Goal: Task Accomplishment & Management: Manage account settings

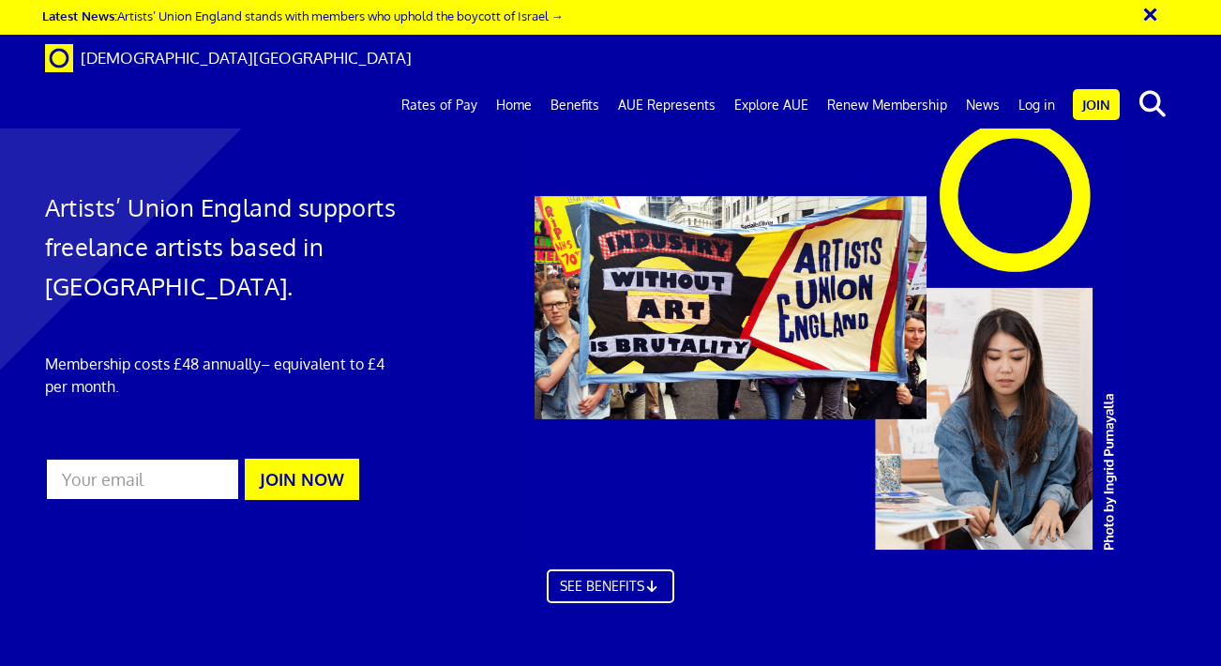
scroll to position [0, 6]
click at [1033, 82] on link "Log in" at bounding box center [1036, 105] width 55 height 47
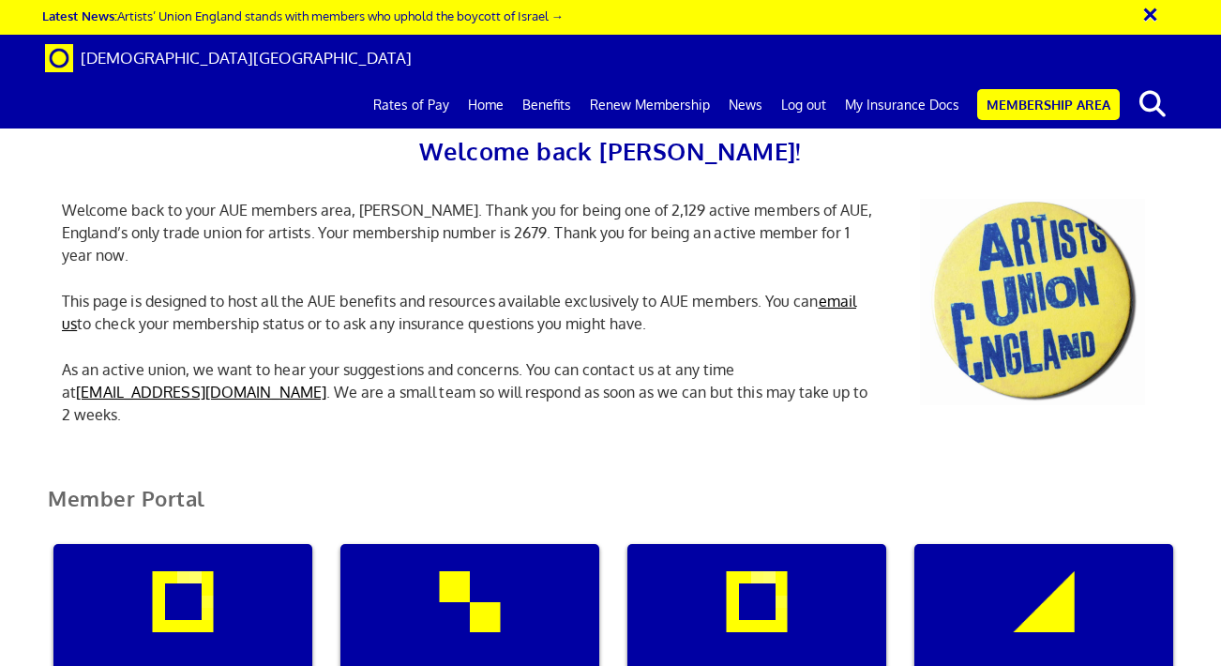
scroll to position [0, 6]
click at [492, 582] on div "My insurance documents" at bounding box center [469, 634] width 259 height 180
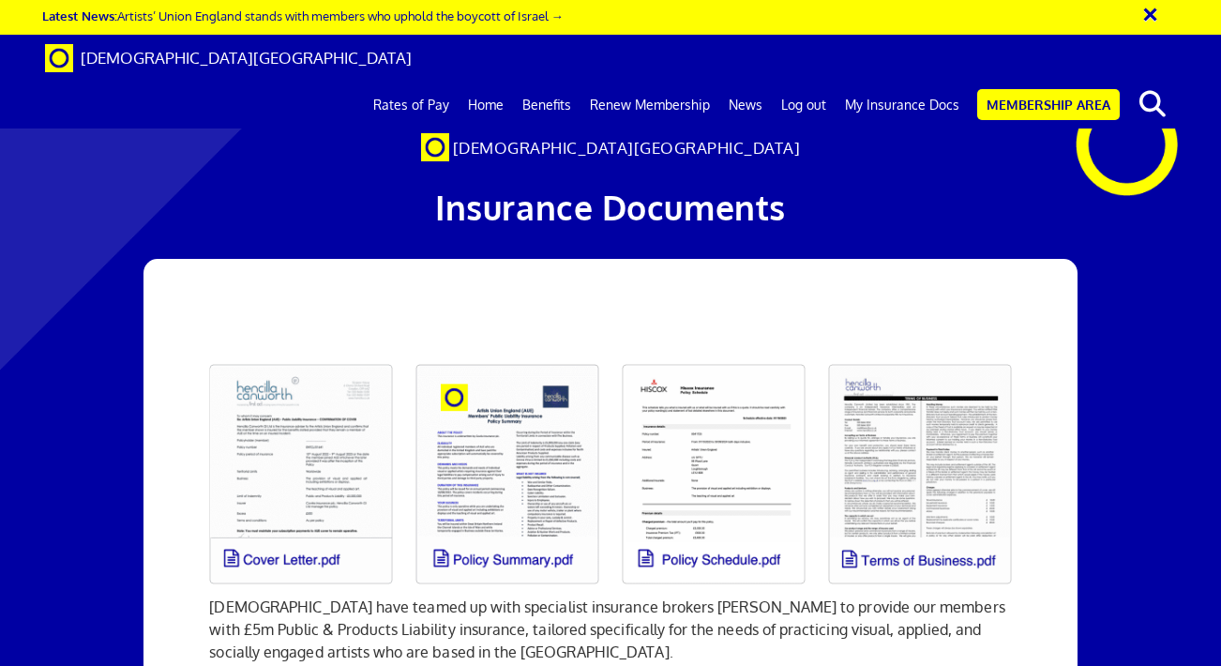
scroll to position [0, 6]
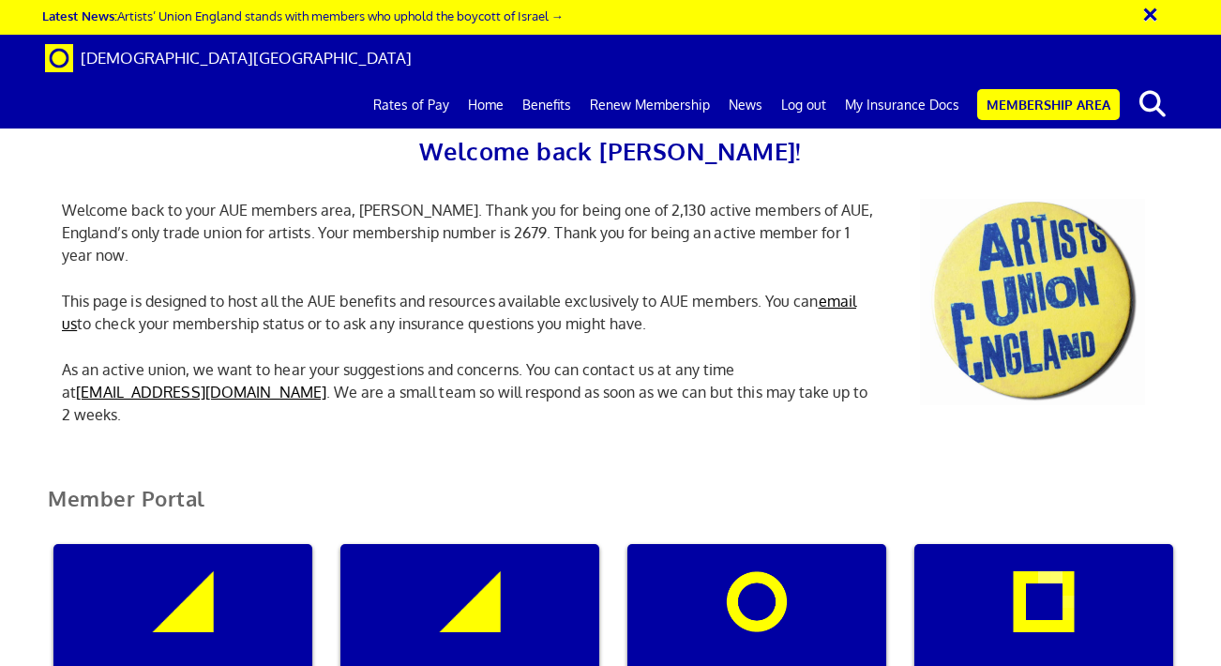
scroll to position [159, 0]
click at [219, 544] on div "Manage my membership" at bounding box center [182, 634] width 259 height 180
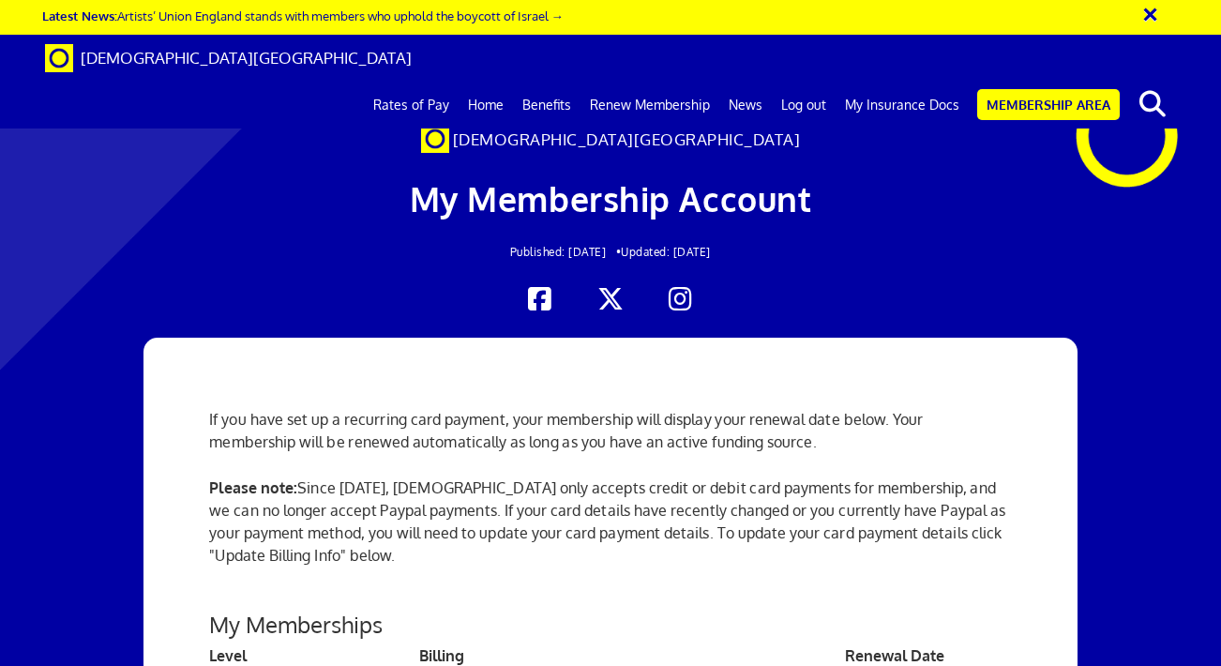
scroll to position [566, 0]
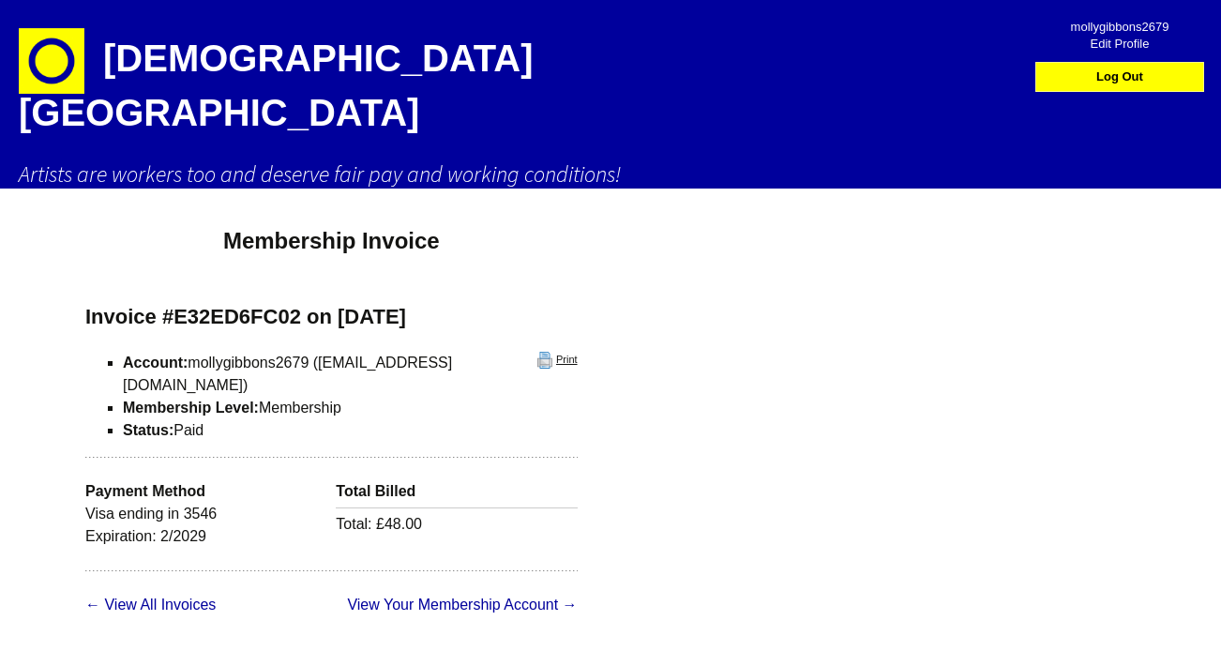
click at [537, 352] on link "Print" at bounding box center [557, 360] width 40 height 17
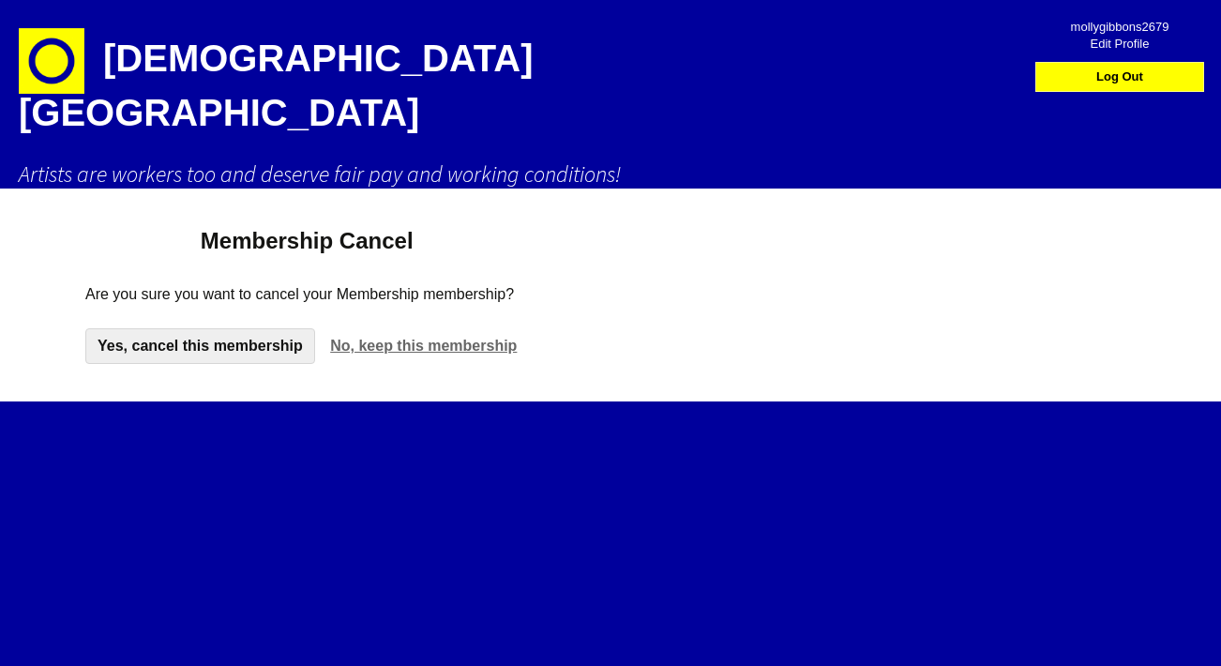
click at [252, 328] on link "Yes, cancel this membership" at bounding box center [200, 346] width 230 height 36
